Goal: Task Accomplishment & Management: Use online tool/utility

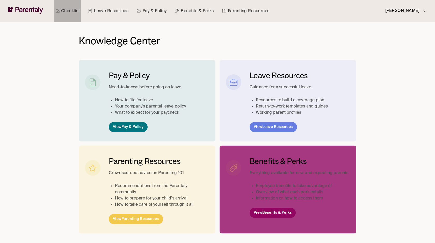
click at [66, 13] on link "Checklist" at bounding box center [67, 11] width 26 height 22
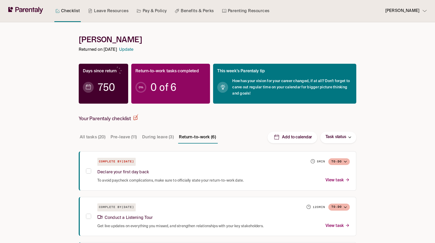
click at [126, 139] on button "Pre-leave (11)" at bounding box center [124, 137] width 28 height 12
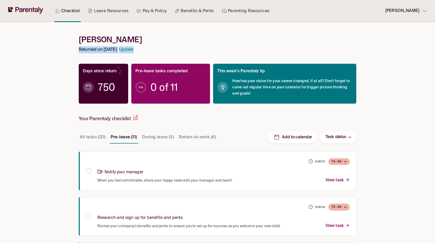
drag, startPoint x: 79, startPoint y: 50, endPoint x: 188, endPoint y: 50, distance: 109.1
click at [188, 50] on div "Returned on August 29, 2023 Update" at bounding box center [218, 49] width 278 height 7
click at [189, 51] on div "Returned on August 29, 2023 Update" at bounding box center [218, 49] width 278 height 7
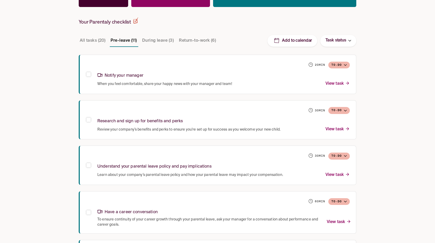
scroll to position [99, 0]
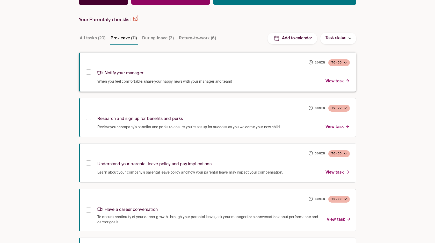
click at [202, 68] on div "Notify your manager" at bounding box center [223, 72] width 253 height 11
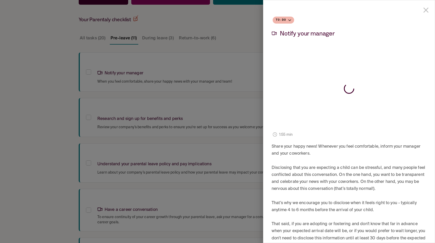
scroll to position [155, 0]
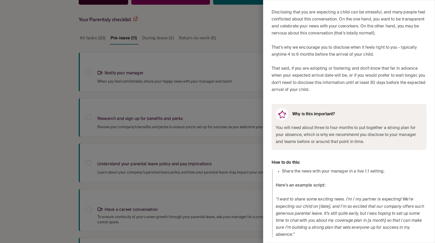
click at [211, 131] on div at bounding box center [217, 121] width 435 height 243
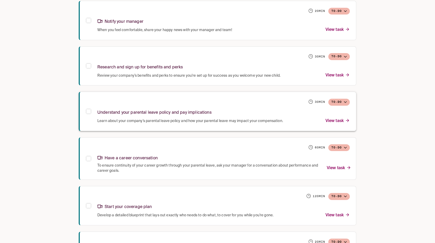
scroll to position [160, 0]
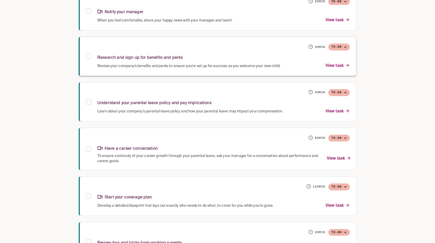
click at [143, 65] on span "Review your company’s benefits and perks to ensure you're set up for success as…" at bounding box center [188, 65] width 183 height 5
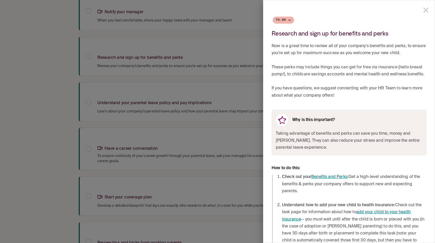
click at [219, 138] on div at bounding box center [217, 121] width 435 height 243
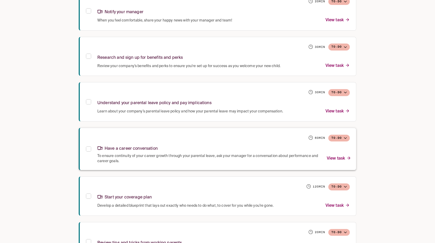
scroll to position [243, 0]
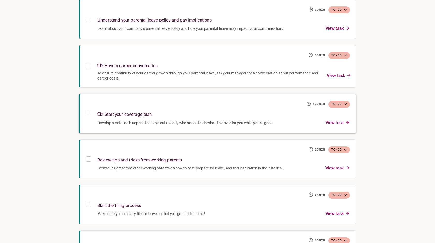
click at [182, 120] on div "Develop a detailed blueprint that lays out exactly who needs to do what, to cov…" at bounding box center [223, 123] width 253 height 7
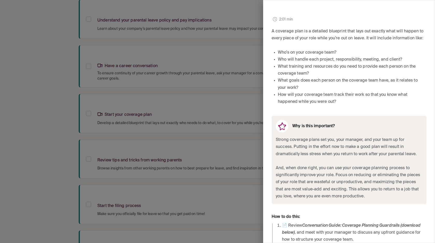
scroll to position [212, 0]
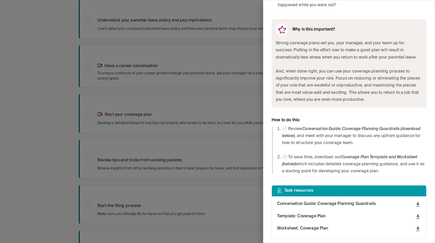
click at [420, 218] on icon "download" at bounding box center [418, 217] width 6 height 6
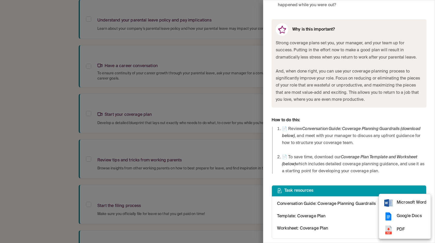
click at [340, 216] on div at bounding box center [217, 121] width 435 height 243
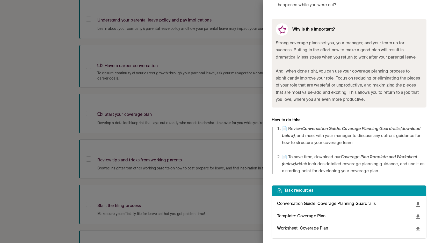
click at [415, 229] on icon "download" at bounding box center [418, 229] width 6 height 6
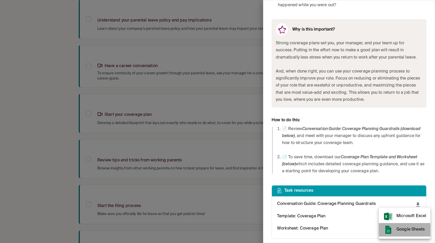
click at [410, 232] on span "Google Sheets" at bounding box center [412, 229] width 30 height 7
click at [212, 86] on div at bounding box center [217, 121] width 435 height 243
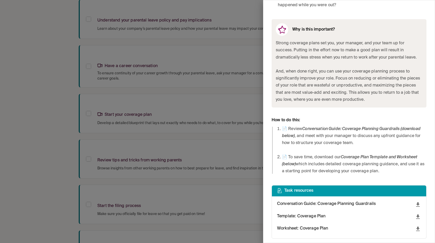
click at [212, 68] on div at bounding box center [217, 121] width 435 height 243
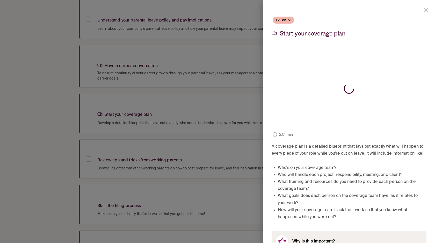
click at [216, 101] on div at bounding box center [217, 121] width 435 height 243
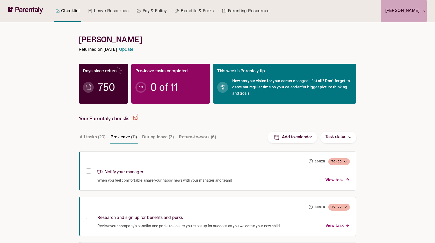
click at [421, 8] on div "Rich Burke" at bounding box center [403, 11] width 37 height 7
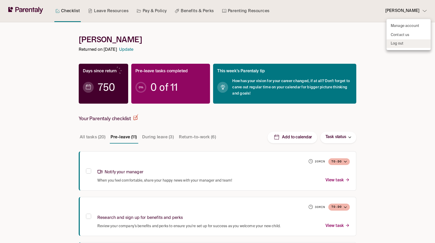
click at [403, 43] on p "Log out" at bounding box center [397, 43] width 13 height 5
